Goal: Check status: Check status

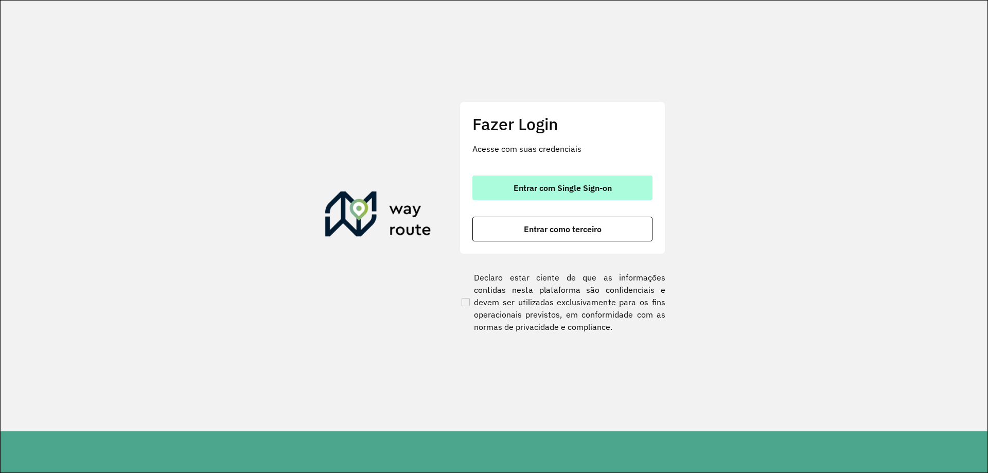
click at [604, 187] on span "Entrar com Single Sign-on" at bounding box center [562, 188] width 98 height 8
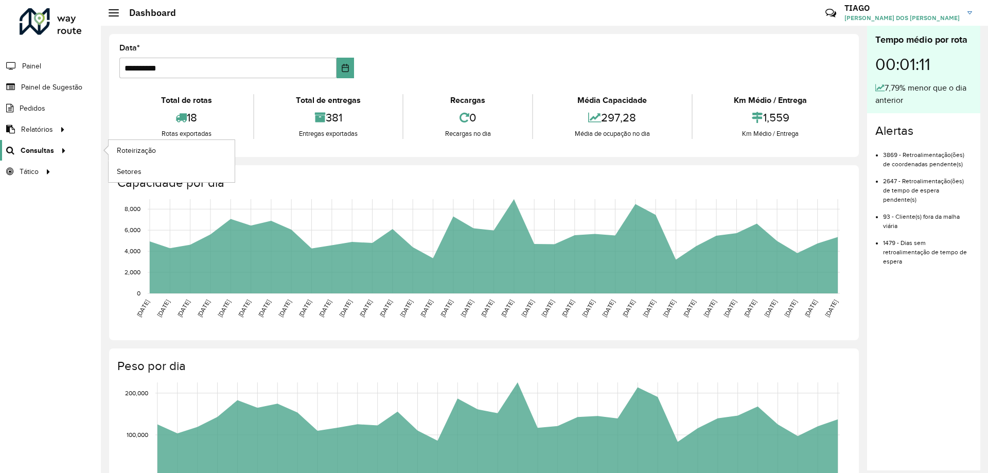
click at [45, 153] on span "Consultas" at bounding box center [37, 150] width 33 height 11
click at [129, 148] on span "Roteirização" at bounding box center [138, 150] width 42 height 11
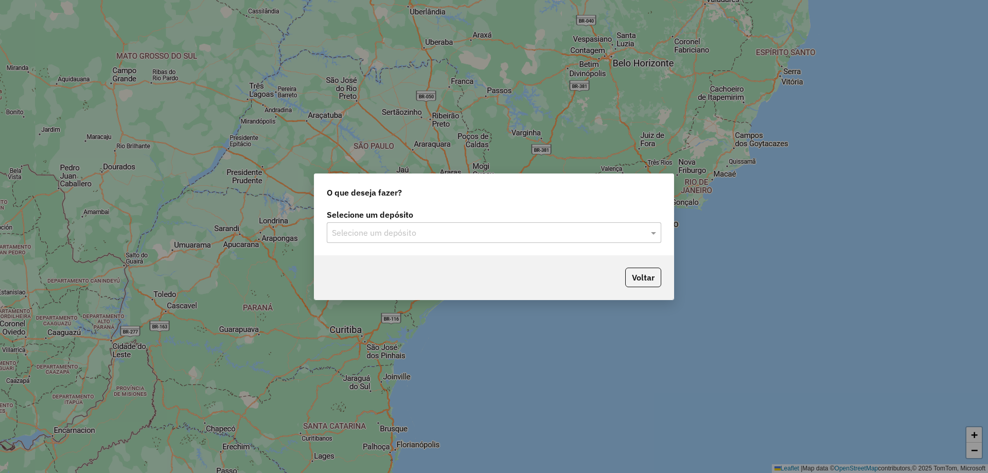
click at [520, 240] on div "Selecione um depósito" at bounding box center [494, 232] width 334 height 21
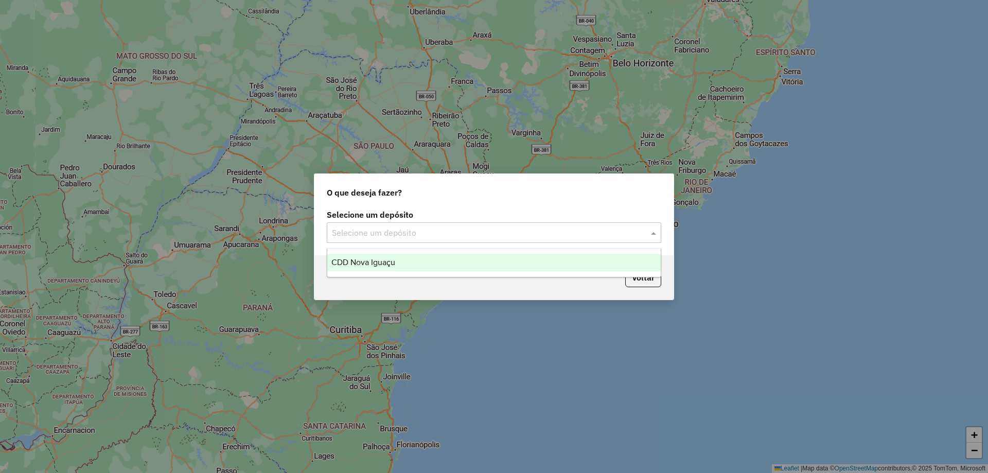
click at [491, 260] on div "CDD Nova Iguaçu" at bounding box center [493, 262] width 333 height 17
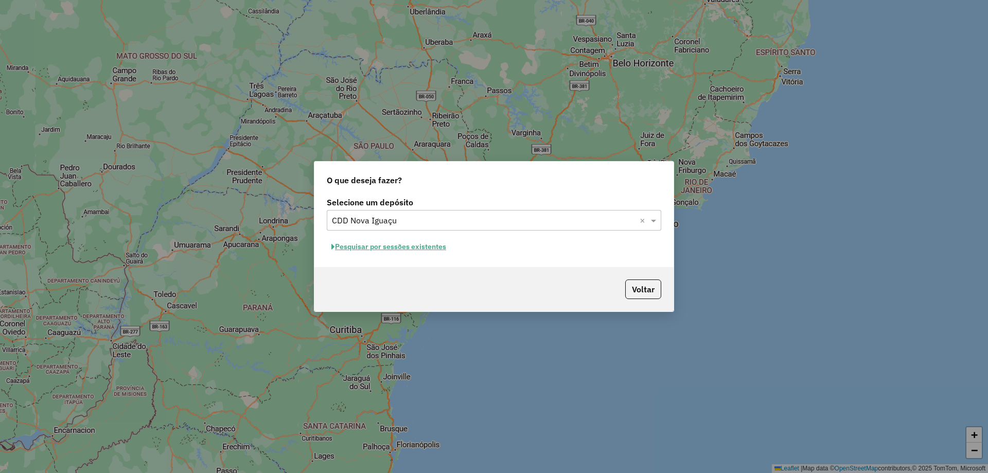
click at [425, 250] on button "Pesquisar por sessões existentes" at bounding box center [389, 247] width 124 height 16
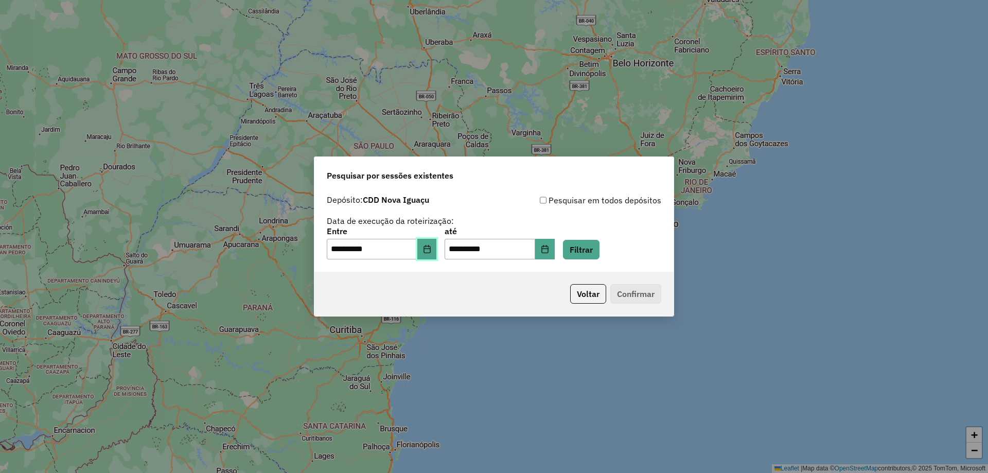
click at [437, 251] on button "Choose Date" at bounding box center [427, 249] width 20 height 21
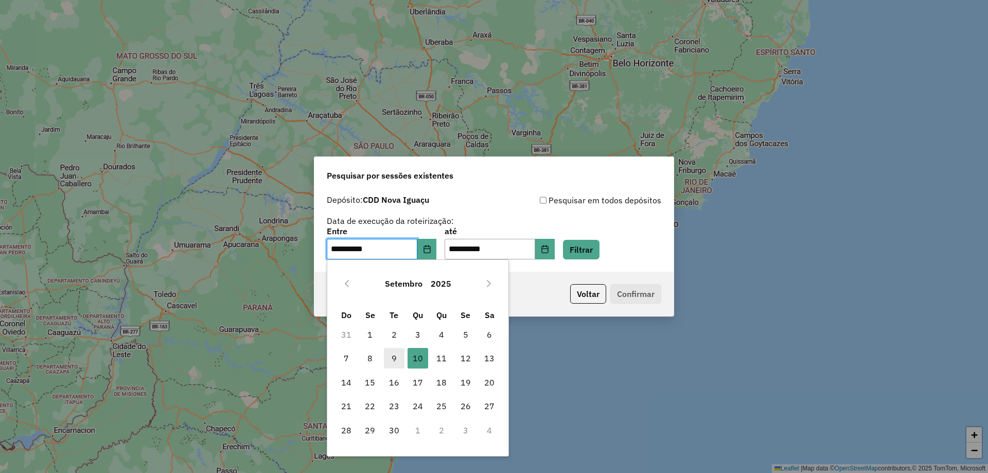
click at [390, 356] on span "9" at bounding box center [394, 358] width 21 height 21
type input "**********"
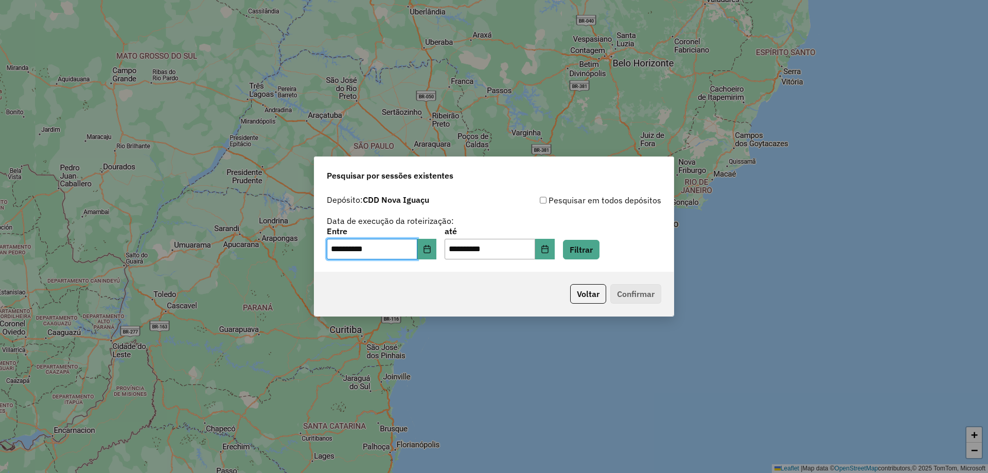
click at [539, 288] on div "Voltar Confirmar" at bounding box center [493, 294] width 359 height 44
click at [636, 291] on p-footer "Voltar Confirmar" at bounding box center [613, 294] width 95 height 20
click at [586, 247] on button "Filtrar" at bounding box center [581, 250] width 37 height 20
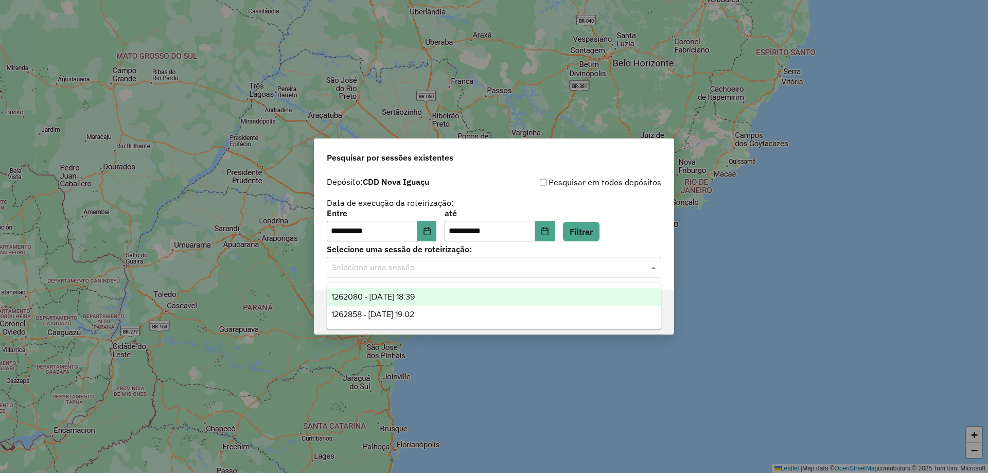
click at [529, 259] on div "Selecione uma sessão" at bounding box center [494, 267] width 334 height 21
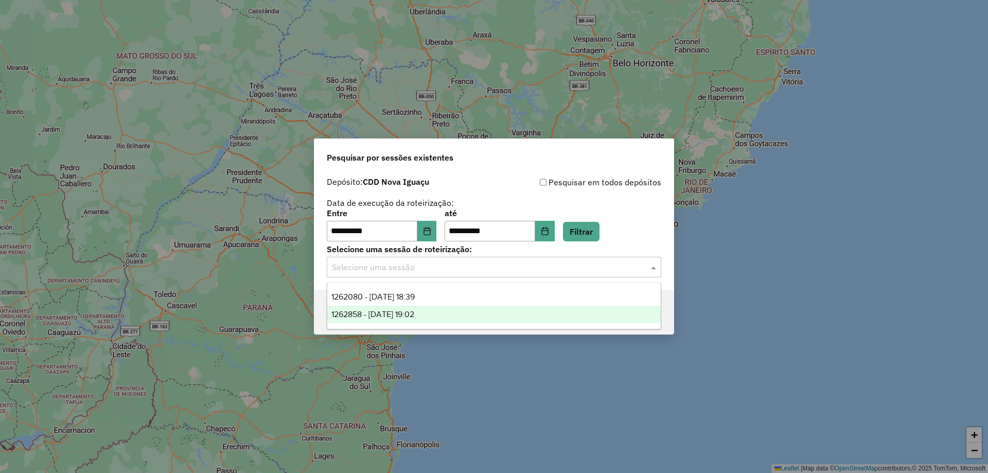
click at [476, 312] on div "1262858 - 10/09/2025 19:02" at bounding box center [493, 314] width 333 height 17
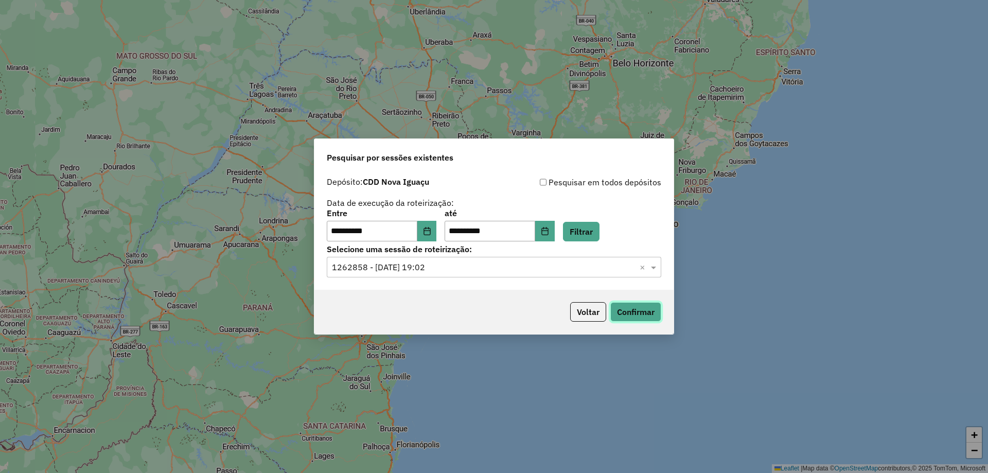
click at [648, 308] on button "Confirmar" at bounding box center [635, 312] width 51 height 20
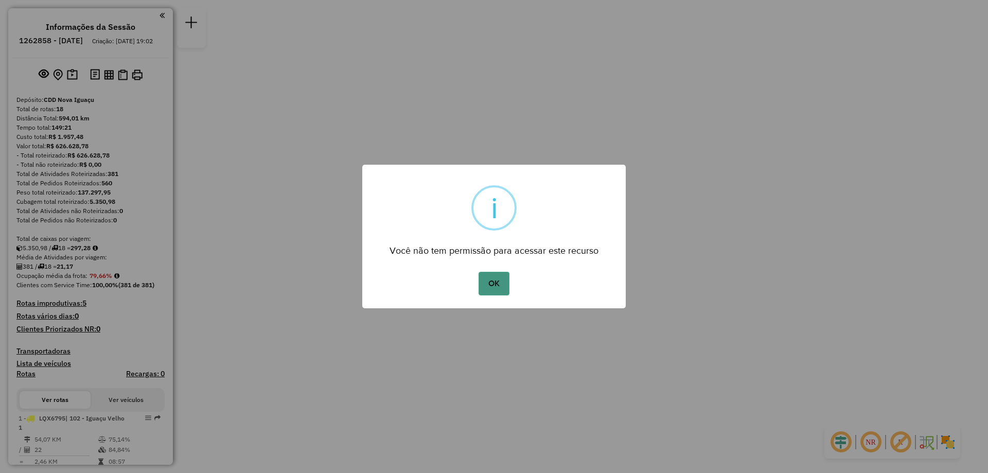
click at [496, 277] on button "OK" at bounding box center [493, 284] width 30 height 24
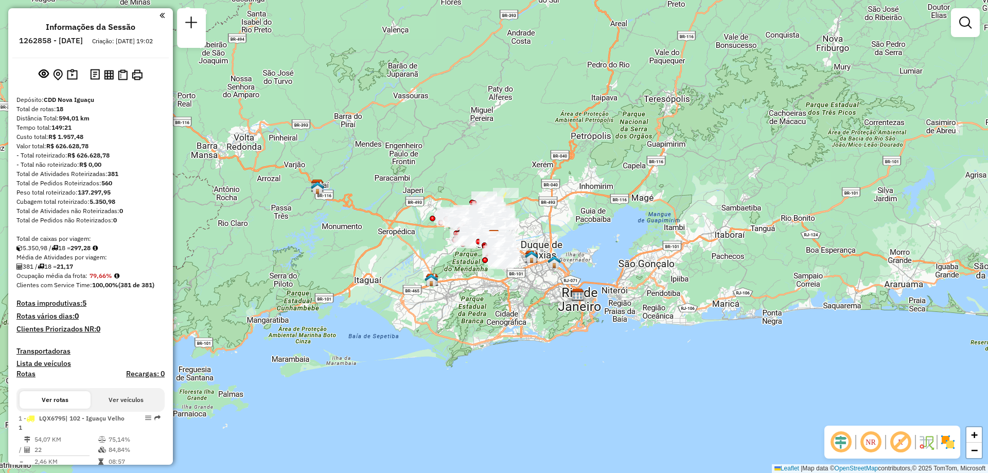
click at [59, 42] on h6 "1262858 - [DATE]" at bounding box center [51, 40] width 64 height 9
copy h6 "1262858"
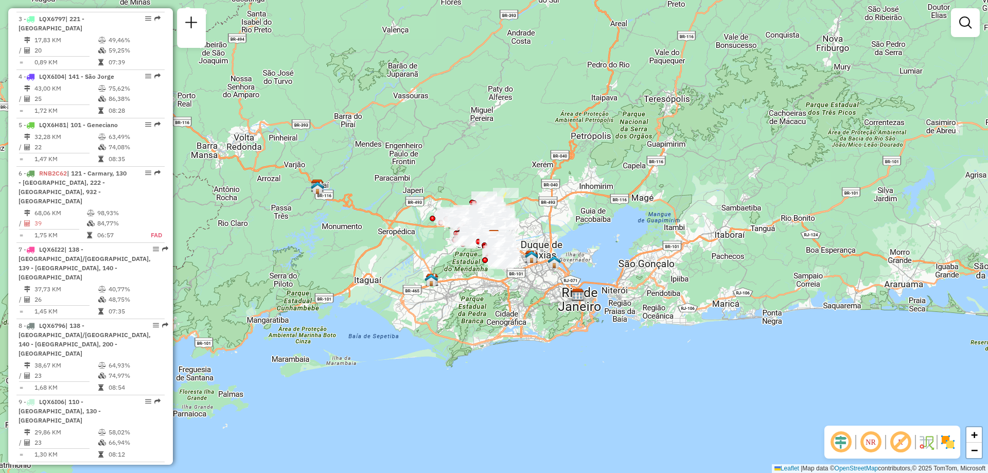
scroll to position [566, 0]
